Goal: Obtain resource: Download file/media

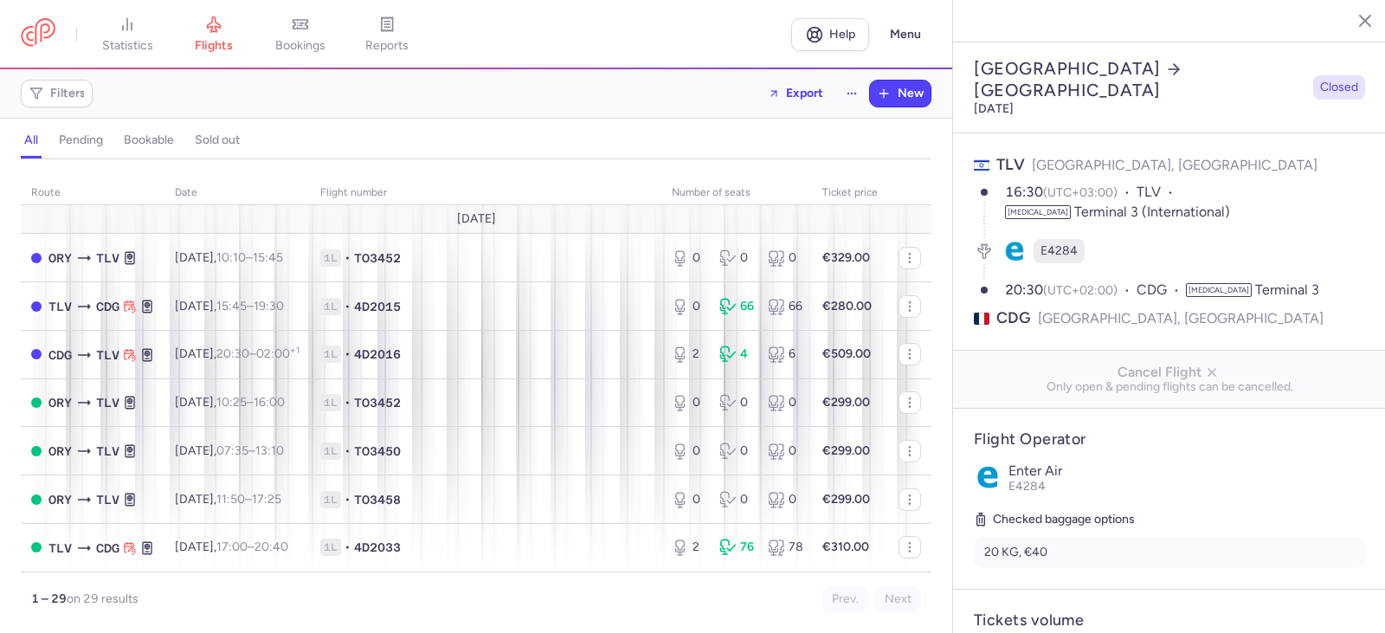
select select "hours"
click at [385, 33] on link "reports" at bounding box center [387, 35] width 87 height 38
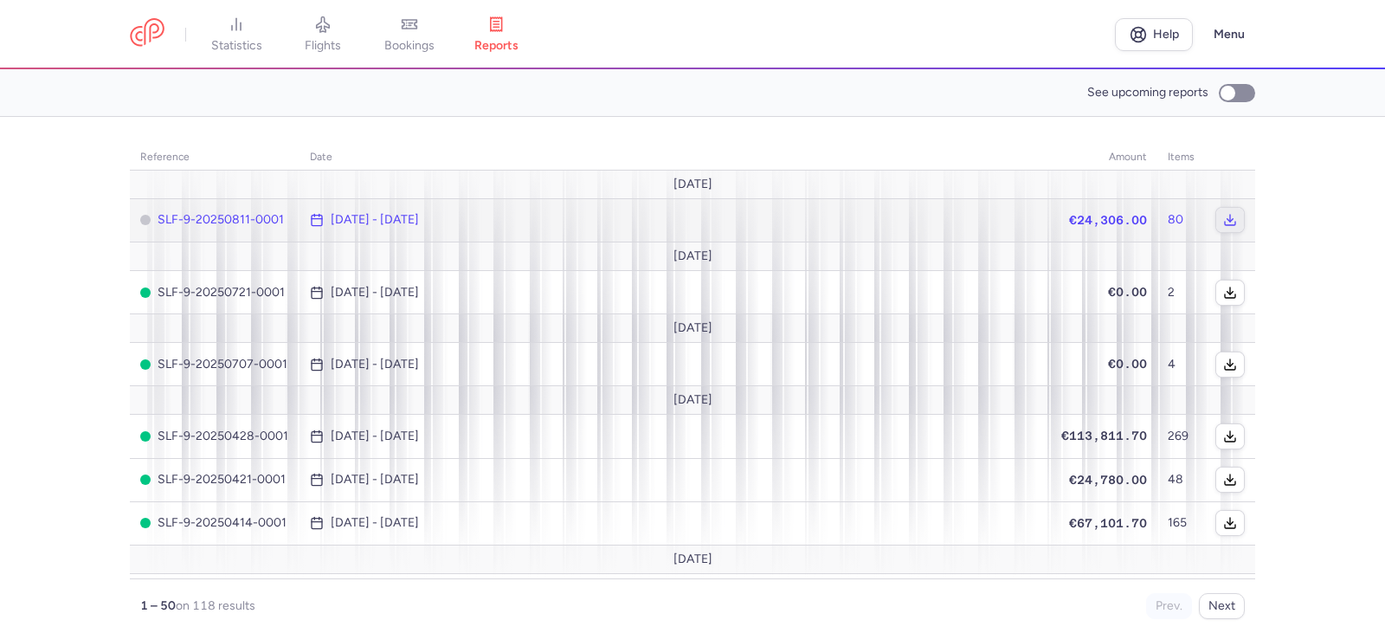
click at [1227, 221] on polyline "button" at bounding box center [1230, 220] width 6 height 3
click at [1069, 215] on span "€24,306.00" at bounding box center [1108, 220] width 78 height 14
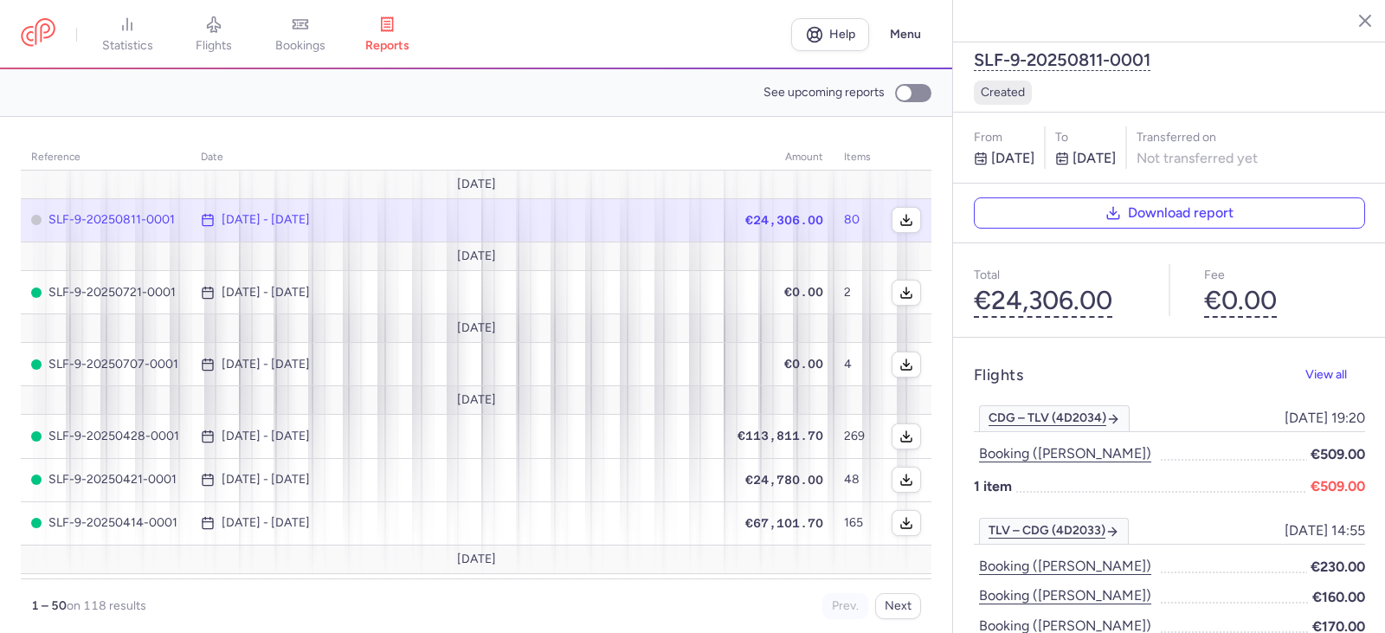
click at [994, 358] on div "Flights View all" at bounding box center [1169, 375] width 391 height 34
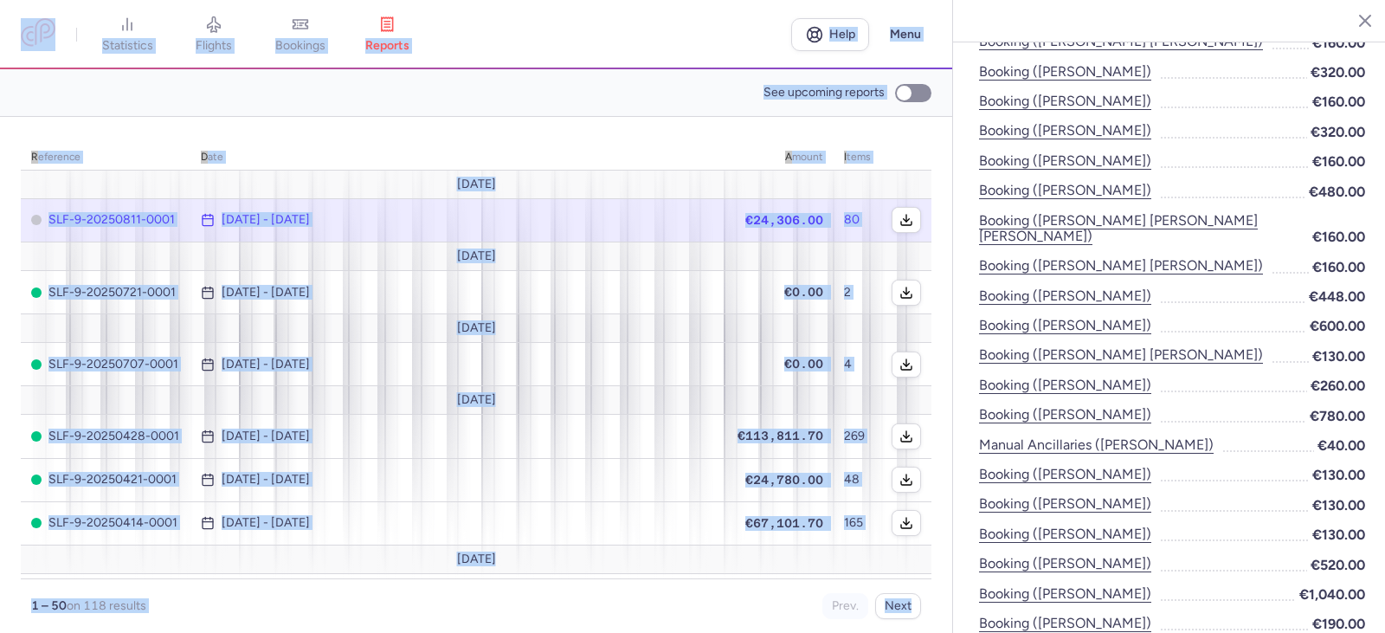
scroll to position [1570, 0]
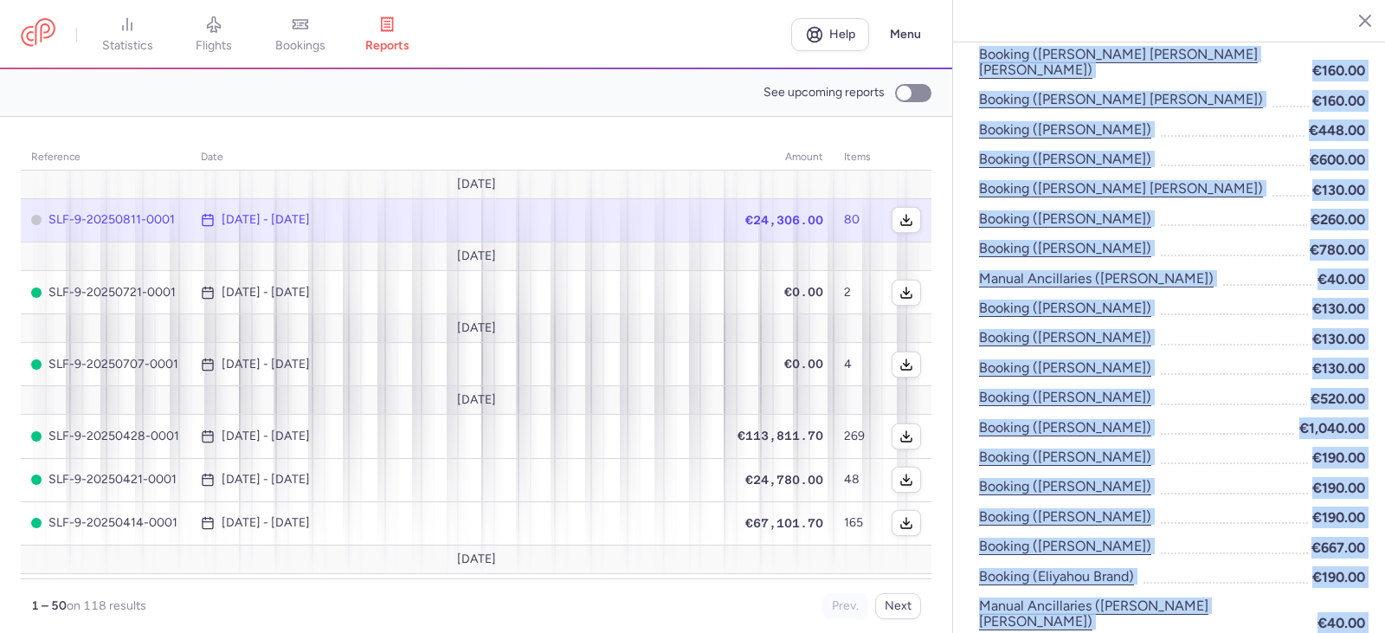
drag, startPoint x: 975, startPoint y: 330, endPoint x: 1374, endPoint y: 597, distance: 480.3
click at [1374, 597] on div "SLF-9-20250811-0001 created From [DATE] to [DATE] Transferred on Not transferre…" at bounding box center [1169, 316] width 433 height 633
copy div "Loremip Dolo sit AME – CON (5A3434) 0216-54-20, 42:12 8476-67-12, 13:63 Elitsed…"
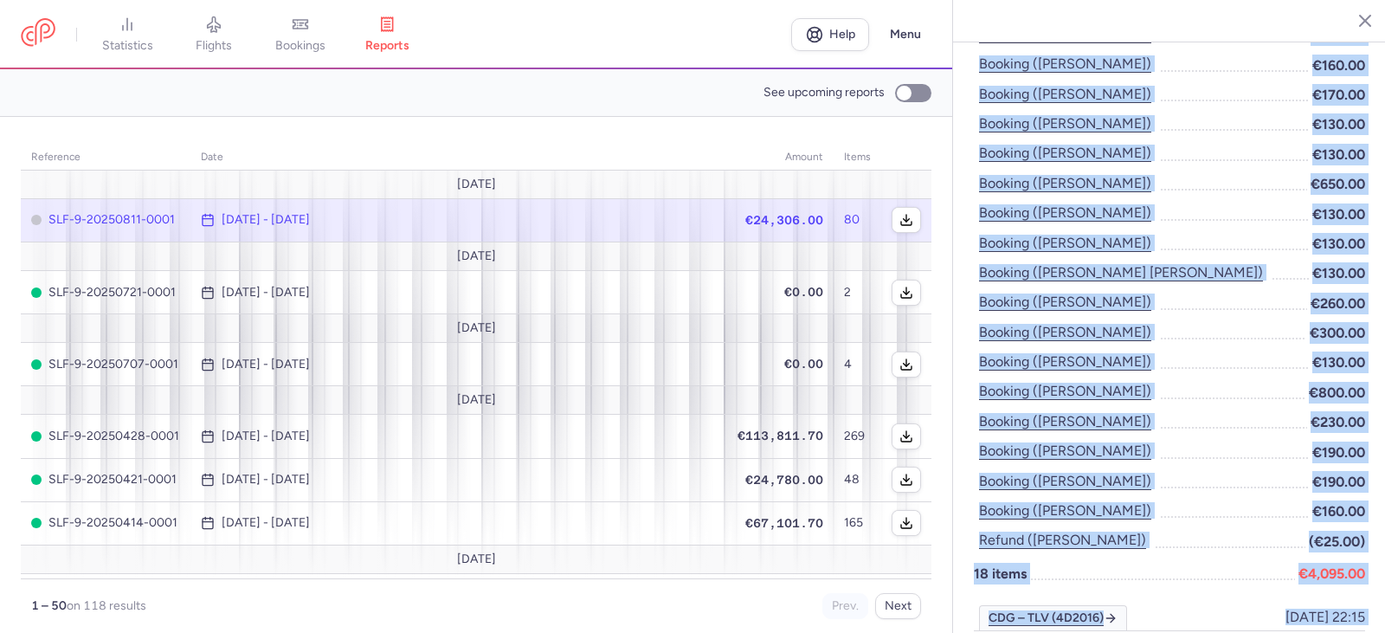
scroll to position [0, 0]
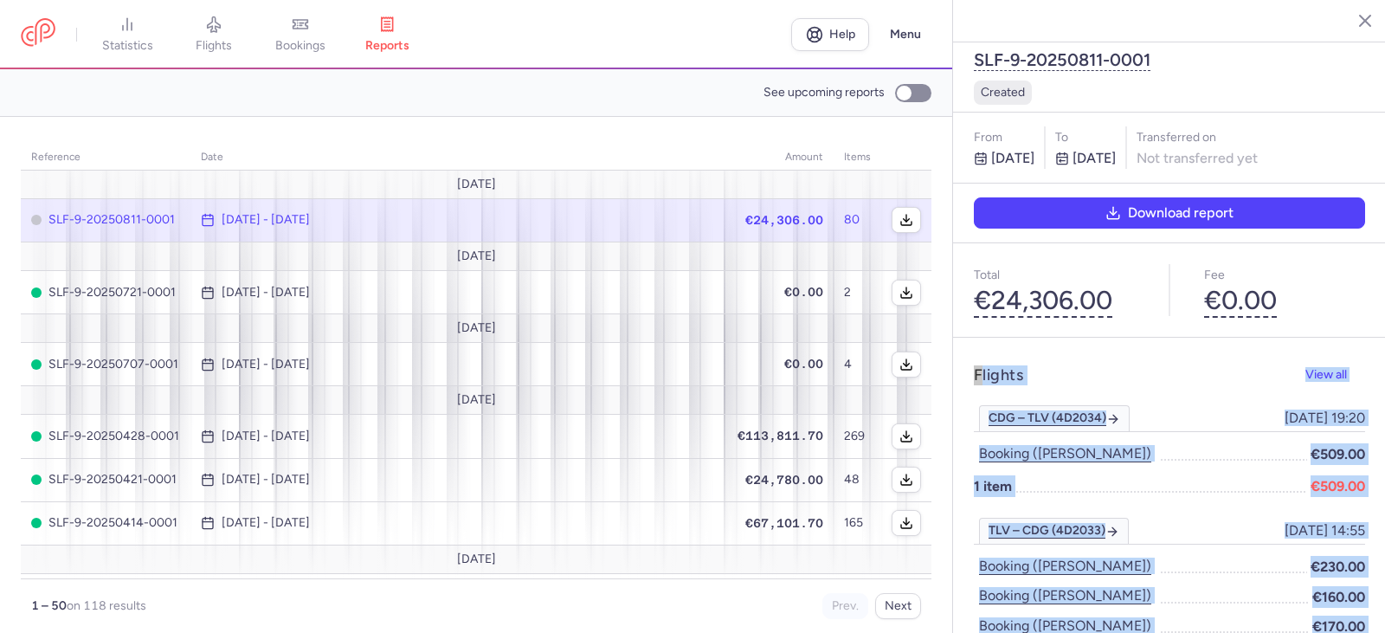
click at [1110, 205] on icon "button" at bounding box center [1113, 213] width 16 height 16
click at [907, 99] on input "See upcoming reports" at bounding box center [913, 93] width 36 height 18
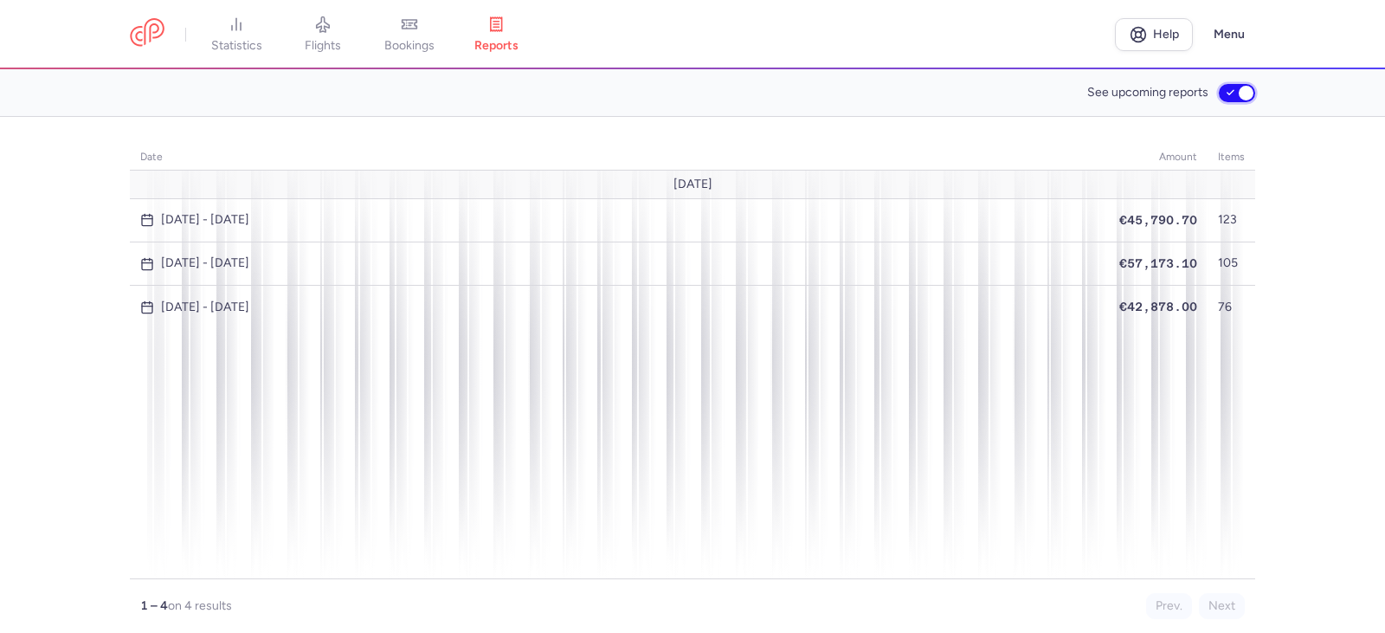
click at [1239, 96] on input "See upcoming reports" at bounding box center [1237, 93] width 36 height 18
checkbox input "false"
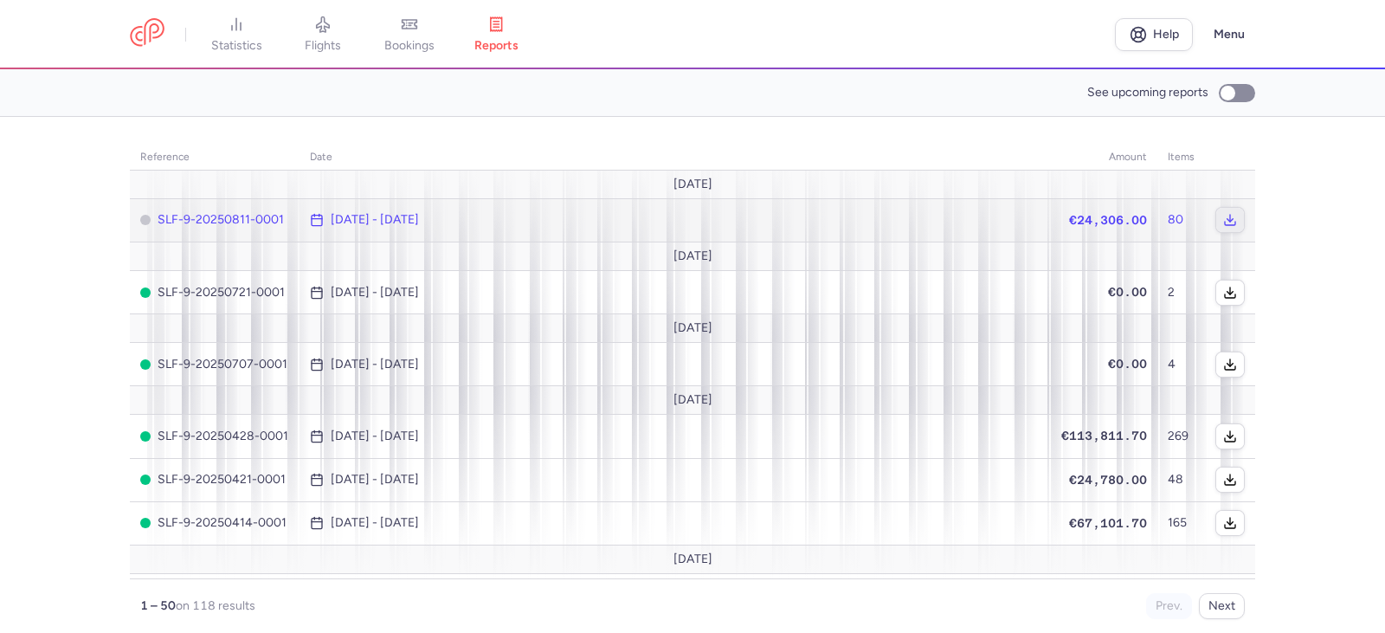
click at [1230, 216] on button "button" at bounding box center [1230, 220] width 28 height 24
click at [1142, 220] on td "€24,306.00" at bounding box center [1104, 219] width 106 height 43
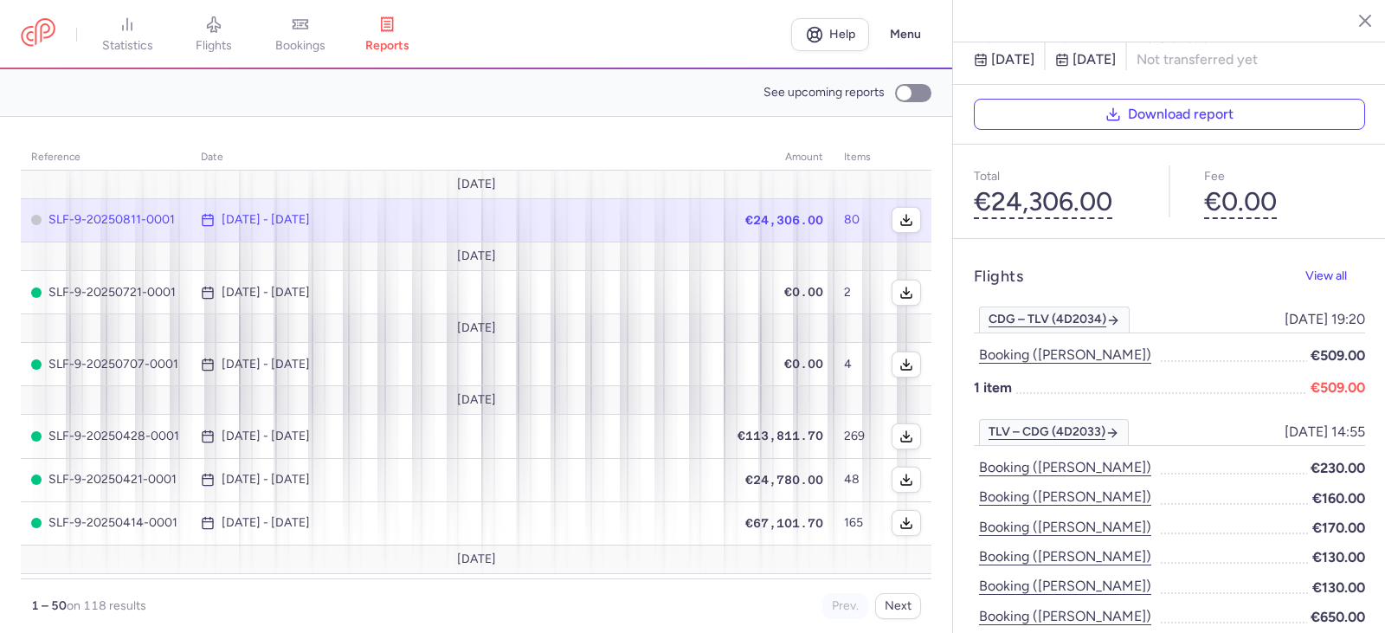
scroll to position [12, 0]
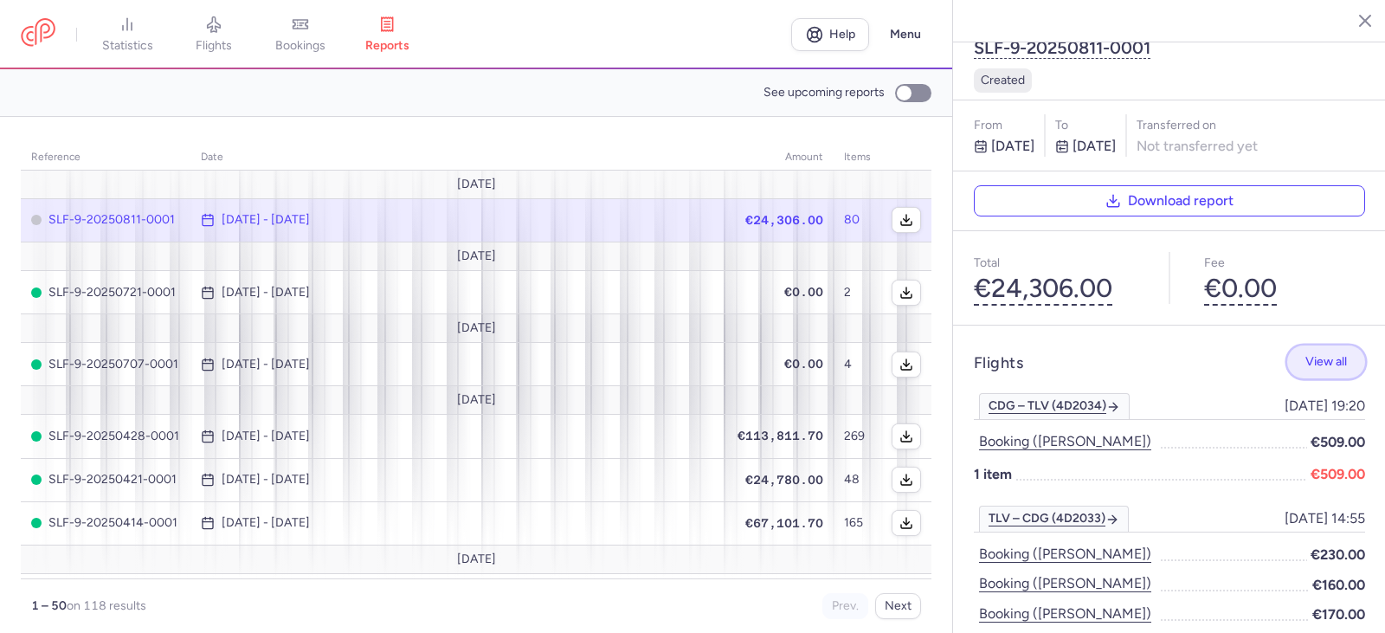
click at [1319, 355] on span "View all" at bounding box center [1326, 361] width 42 height 13
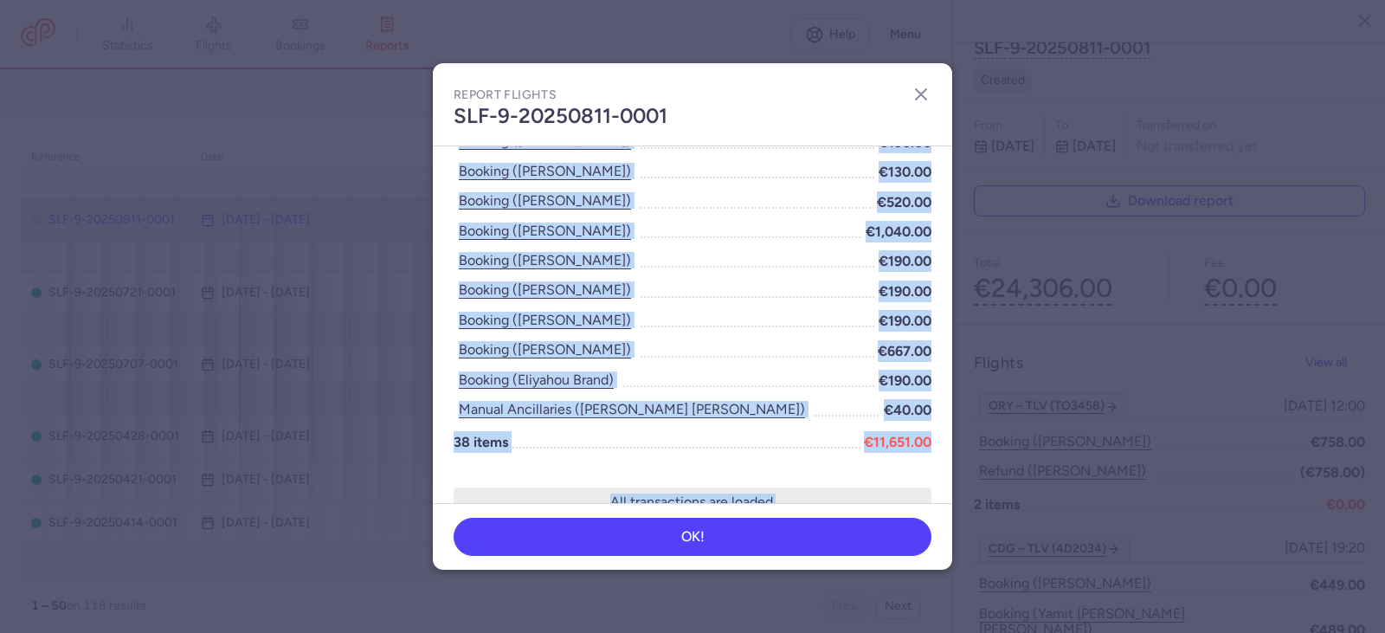
scroll to position [2521, 0]
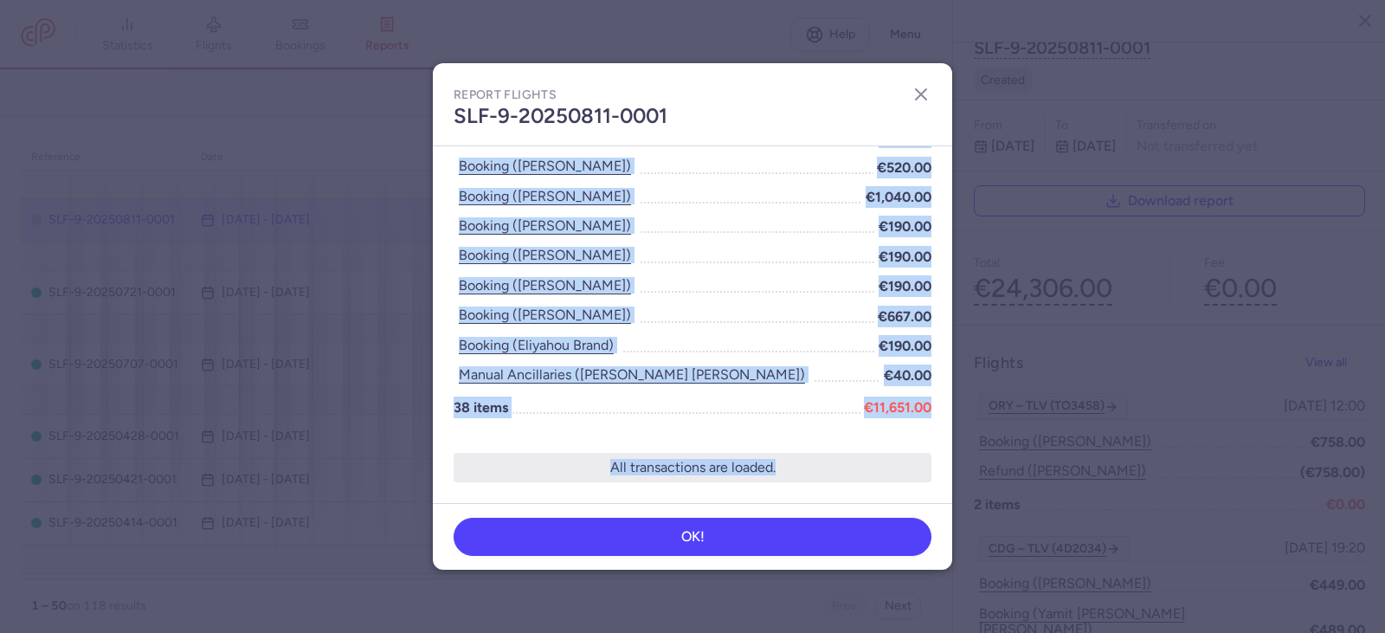
drag, startPoint x: 452, startPoint y: 156, endPoint x: 839, endPoint y: 489, distance: 510.6
click at [839, 489] on div "CDG – TLV (4D2034) [DATE] 19:20 [DATE] 19:20 Booking ([PERSON_NAME]) €449.00 Bo…" at bounding box center [692, 324] width 519 height 357
drag, startPoint x: 748, startPoint y: 544, endPoint x: 718, endPoint y: 286, distance: 259.6
copy div "LOR – IPS (3D9910) 6846-92-25, 70:92 4768-52-22, 60:81 Sitamet (consect adipisc…"
